Goal: Information Seeking & Learning: Find specific fact

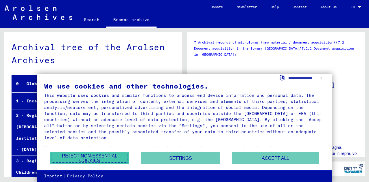
click at [101, 157] on button "Reject non-essential cookies" at bounding box center [89, 158] width 79 height 12
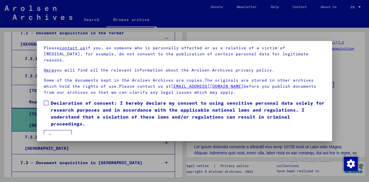
scroll to position [47, 0]
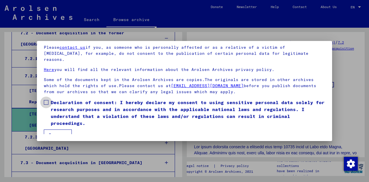
click at [48, 100] on span at bounding box center [46, 102] width 5 height 5
click at [55, 130] on button "I agree" at bounding box center [58, 134] width 28 height 11
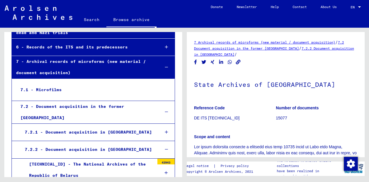
scroll to position [180, 0]
click at [54, 84] on div "7.1 - Microfilms" at bounding box center [85, 89] width 138 height 11
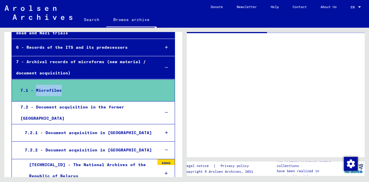
click at [54, 85] on div "7.1 - Microfilms" at bounding box center [85, 90] width 138 height 11
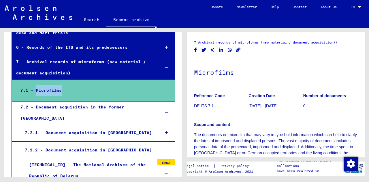
click at [243, 43] on link "7 Archival records of microforms (new material / document acquisition)" at bounding box center [264, 42] width 141 height 4
click at [259, 41] on link "7 Archival records of microforms (new material / document acquisition)" at bounding box center [264, 42] width 141 height 4
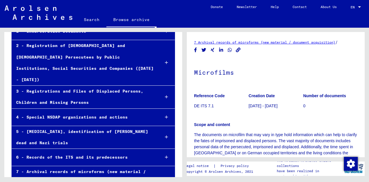
scroll to position [69, 0]
click at [89, 126] on div "5 - [MEDICAL_DATA], identification of [PERSON_NAME] dead and Nazi trials" at bounding box center [84, 137] width 144 height 22
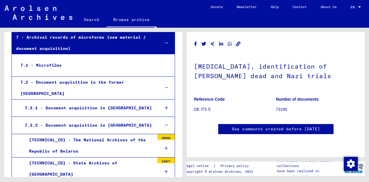
scroll to position [260, 0]
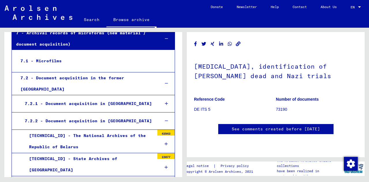
click at [75, 115] on div "7.2.2 - Document acquisition in [GEOGRAPHIC_DATA]" at bounding box center [87, 120] width 135 height 11
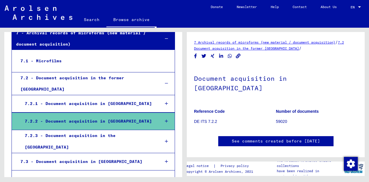
click at [266, 50] on link "7.2 Document acquisition in the former [GEOGRAPHIC_DATA]" at bounding box center [269, 45] width 150 height 10
click at [239, 56] on icon "Copy link" at bounding box center [238, 56] width 5 height 5
click at [239, 56] on share-button at bounding box center [238, 55] width 6 height 7
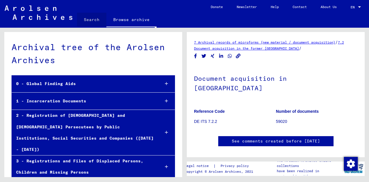
click at [98, 18] on link "Search" at bounding box center [91, 20] width 29 height 14
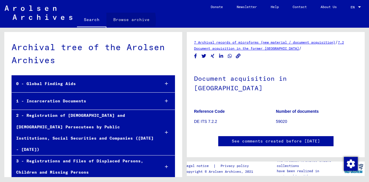
click at [123, 20] on link "Browse archive" at bounding box center [131, 20] width 50 height 14
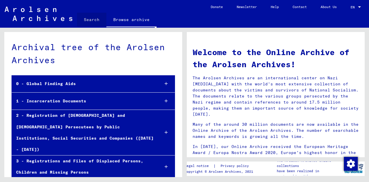
click at [95, 19] on link "Search" at bounding box center [91, 20] width 29 height 14
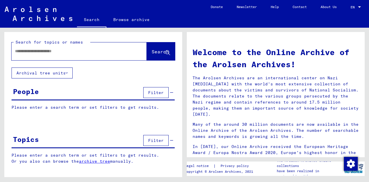
click at [80, 51] on input "text" at bounding box center [72, 51] width 114 height 6
type input "*****"
click at [82, 142] on div "Topics Filter" at bounding box center [93, 140] width 163 height 15
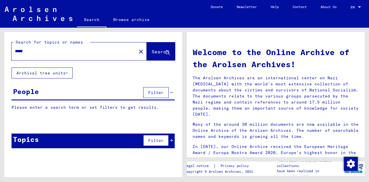
click at [151, 141] on span "Filter" at bounding box center [156, 140] width 16 height 5
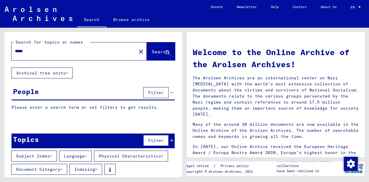
scroll to position [27, 0]
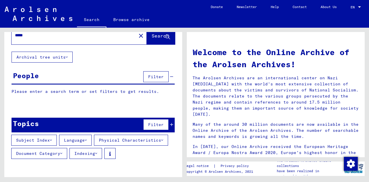
click at [52, 138] on icon at bounding box center [51, 140] width 2 height 4
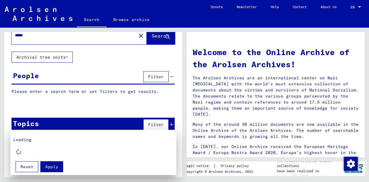
click at [50, 133] on mat-card "Loading Apply Reset" at bounding box center [93, 153] width 166 height 46
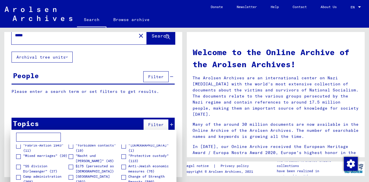
scroll to position [0, 0]
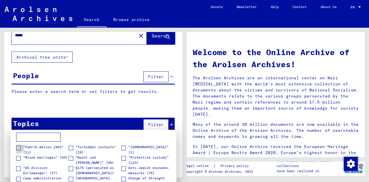
click at [19, 147] on span at bounding box center [18, 148] width 5 height 5
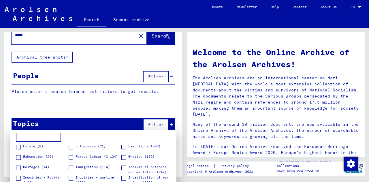
scroll to position [84, 0]
click at [72, 158] on label "Forced labour (3,134)" at bounding box center [93, 156] width 49 height 6
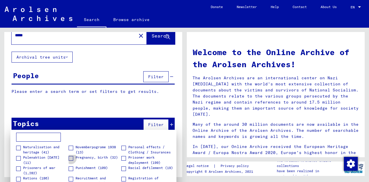
click at [95, 158] on span "Pregnancy, birth (32)" at bounding box center [97, 157] width 42 height 5
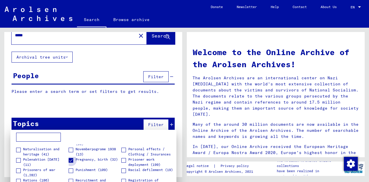
click at [71, 159] on span at bounding box center [71, 160] width 5 height 5
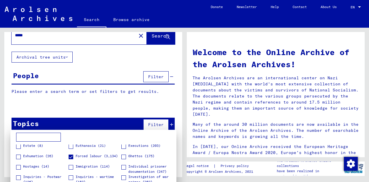
scroll to position [78, 0]
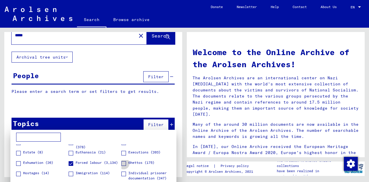
click at [122, 162] on span at bounding box center [123, 163] width 5 height 5
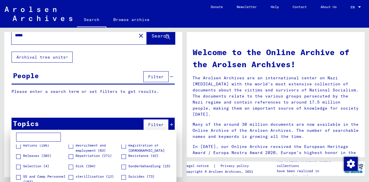
scroll to position [195, 0]
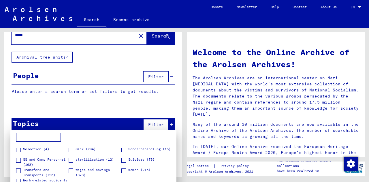
click at [31, 137] on input at bounding box center [38, 137] width 45 height 9
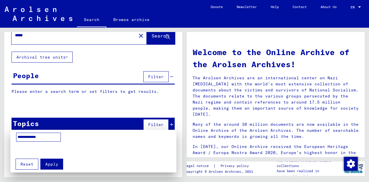
type input "**********"
click at [52, 165] on span "Apply" at bounding box center [51, 163] width 13 height 5
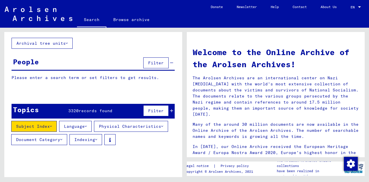
scroll to position [28, 0]
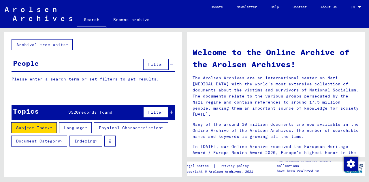
click at [67, 140] on button "Document Category" at bounding box center [39, 140] width 56 height 11
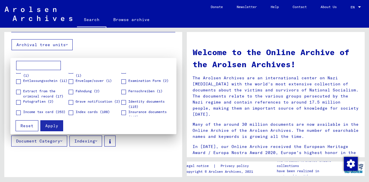
scroll to position [68, 0]
click at [19, 102] on span at bounding box center [18, 102] width 5 height 5
click at [50, 125] on span "Apply" at bounding box center [51, 125] width 13 height 5
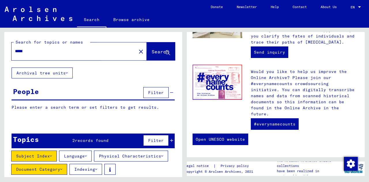
click at [152, 54] on span "Search" at bounding box center [160, 52] width 17 height 6
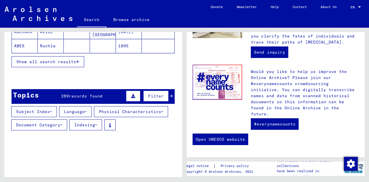
scroll to position [135, 0]
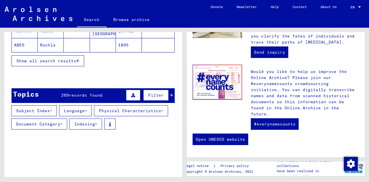
click at [62, 122] on icon at bounding box center [61, 124] width 2 height 4
